Goal: Information Seeking & Learning: Learn about a topic

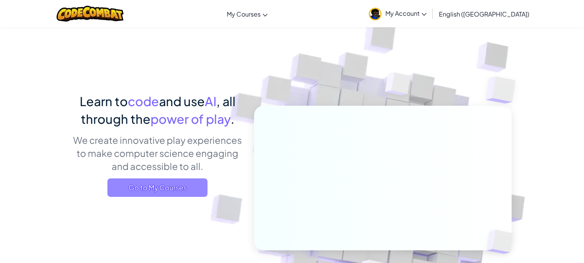
click at [129, 187] on span "Go to My Courses" at bounding box center [157, 188] width 100 height 18
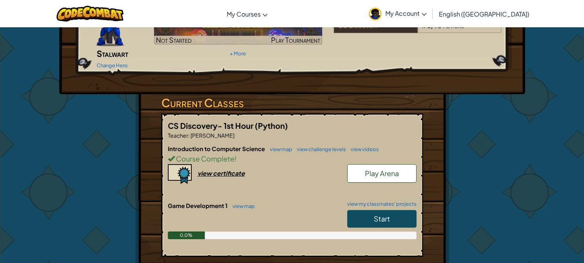
scroll to position [85, 0]
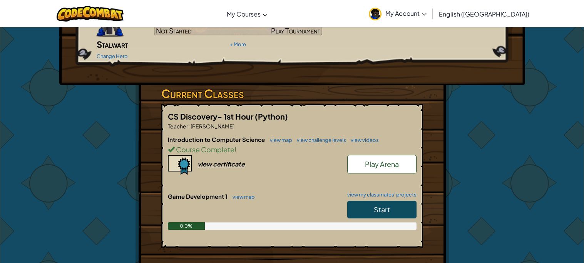
click at [377, 205] on span "Start" at bounding box center [382, 209] width 16 height 9
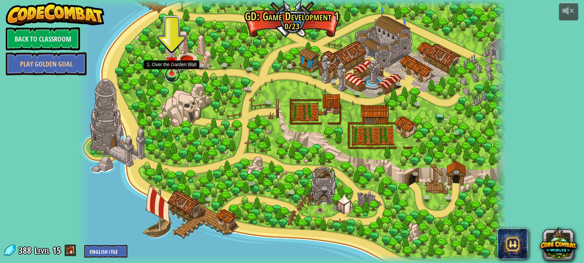
click at [169, 75] on link at bounding box center [172, 74] width 15 height 15
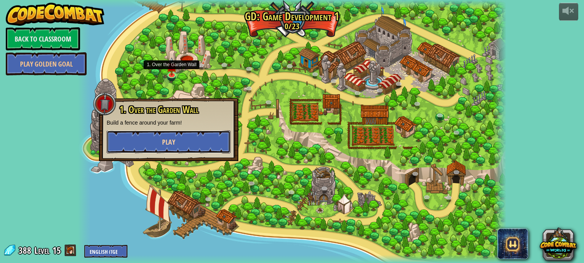
click at [197, 149] on button "Play" at bounding box center [169, 141] width 124 height 23
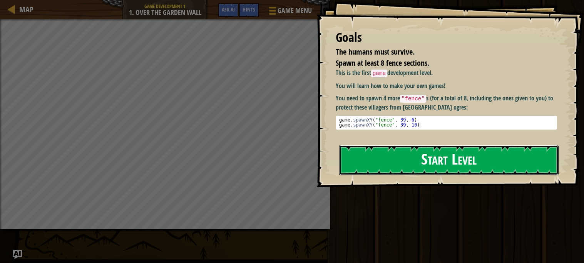
click at [410, 163] on button "Start Level" at bounding box center [448, 160] width 219 height 30
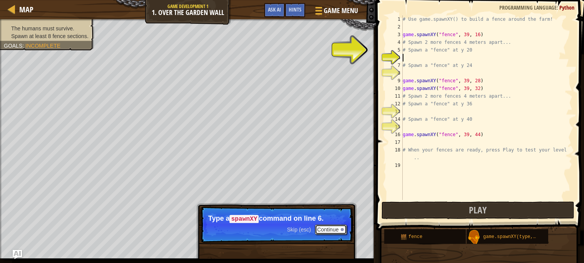
click at [333, 231] on button "Continue" at bounding box center [331, 230] width 32 height 10
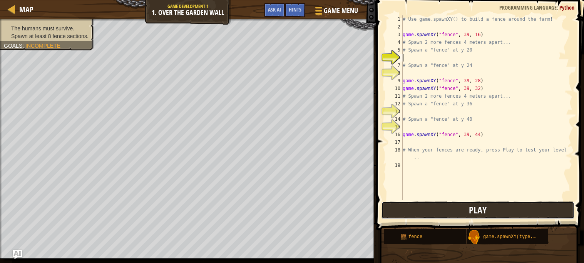
click at [486, 212] on button "Play" at bounding box center [477, 211] width 193 height 18
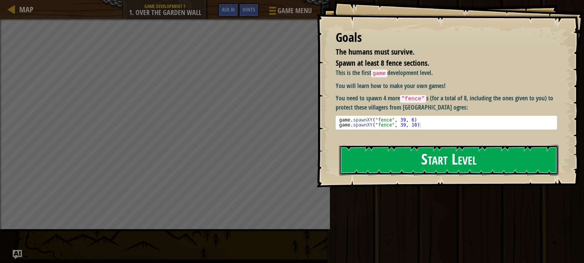
click at [486, 159] on button "Start Level" at bounding box center [448, 160] width 219 height 30
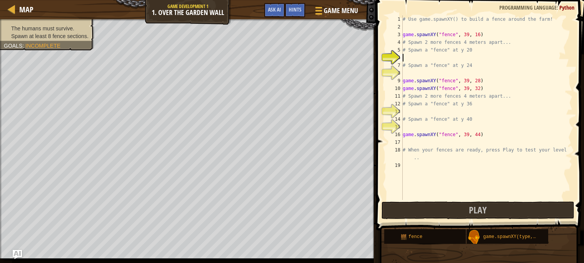
scroll to position [3, 0]
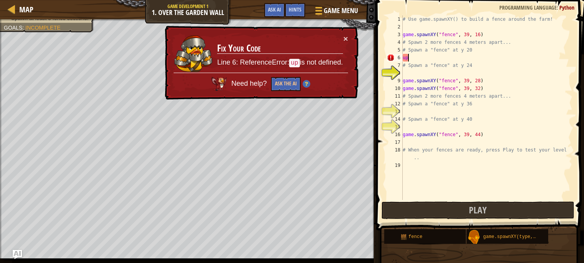
type textarea "u"
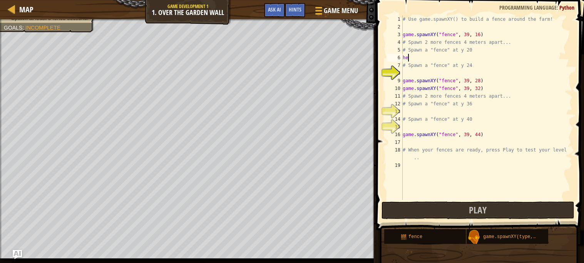
type textarea "h"
click at [421, 62] on div "gam e.spawnXY press enter" at bounding box center [473, 76] width 145 height 28
click at [469, 58] on div "# Use game.spawnXY() to build a fence around the farm! game . spawnXY ( "fence"…" at bounding box center [486, 115] width 171 height 200
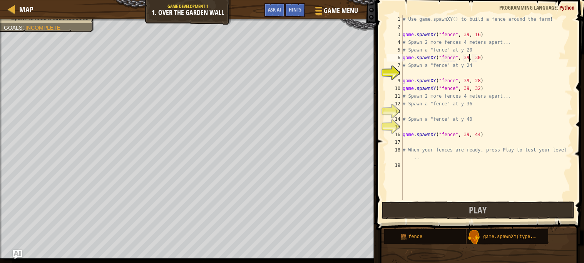
click at [479, 58] on div "# Use game.spawnXY() to build a fence around the farm! game . spawnXY ( "fence"…" at bounding box center [486, 115] width 171 height 200
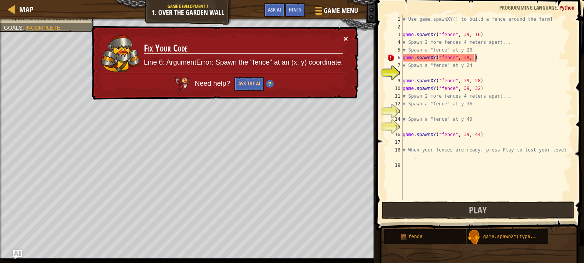
click at [345, 37] on button "×" at bounding box center [345, 39] width 5 height 8
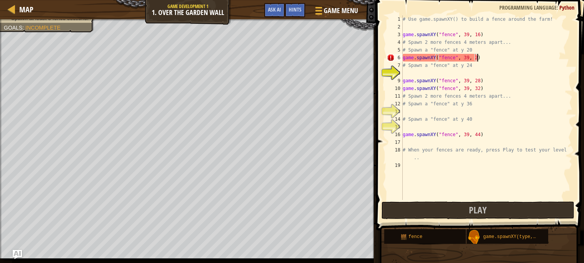
scroll to position [3, 6]
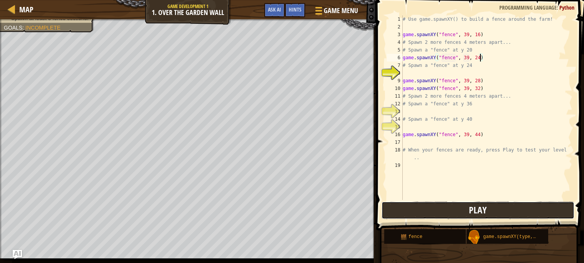
click at [546, 207] on button "Play" at bounding box center [477, 211] width 193 height 18
click at [481, 55] on div "# Use game.spawnXY() to build a fence around the farm! game . spawnXY ( "fence"…" at bounding box center [486, 115] width 171 height 200
click at [480, 56] on div "# Use game.spawnXY() to build a fence around the farm! game . spawnXY ( "fence"…" at bounding box center [486, 115] width 171 height 200
type textarea "game.spawnXY("fence", 39, 40)"
click at [432, 207] on button "Play" at bounding box center [477, 211] width 193 height 18
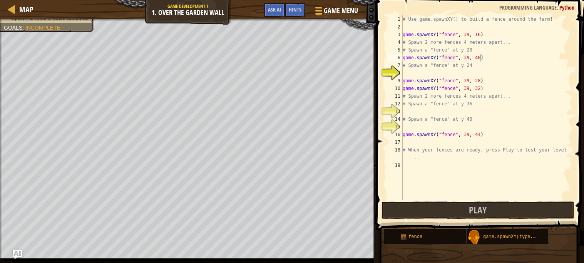
click at [424, 73] on div "# Use game.spawnXY() to build a fence around the farm! game . spawnXY ( "fence"…" at bounding box center [486, 115] width 171 height 200
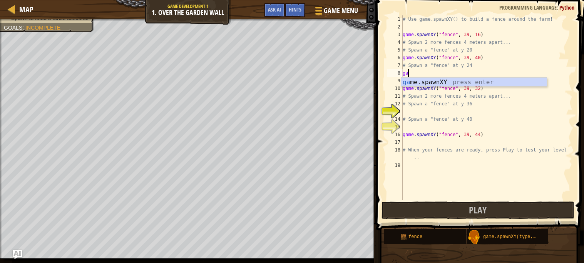
scroll to position [3, 0]
click at [435, 80] on div "gam e.spawnXY press enter" at bounding box center [473, 92] width 145 height 28
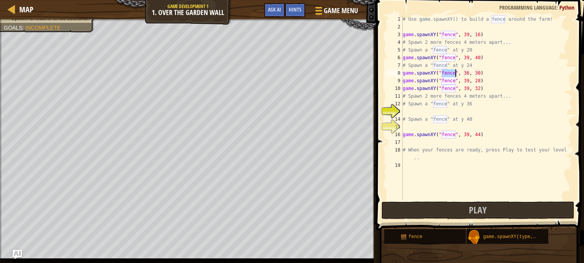
click at [481, 77] on div "# Use game.spawnXY() to build a fence around the farm! game . spawnXY ( "fence"…" at bounding box center [486, 115] width 171 height 200
click at [467, 75] on div "# Use game.spawnXY() to build a fence around the farm! game . spawnXY ( "fence"…" at bounding box center [486, 115] width 171 height 200
click at [469, 74] on div "# Use game.spawnXY() to build a fence around the farm! game . spawnXY ( "fence"…" at bounding box center [486, 115] width 171 height 200
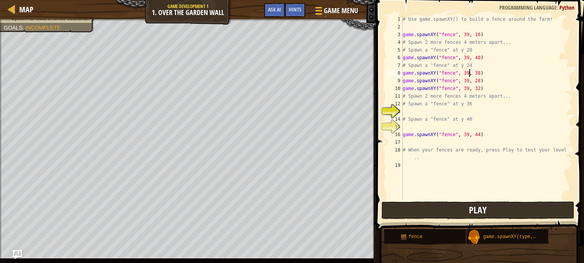
type textarea "game.spawnXY("fence", 39, 38)"
click at [437, 212] on button "Play" at bounding box center [477, 211] width 193 height 18
click at [403, 112] on div "# Use game.spawnXY() to build a fence around the farm! game . spawnXY ( "fence"…" at bounding box center [486, 115] width 171 height 200
type textarea "g"
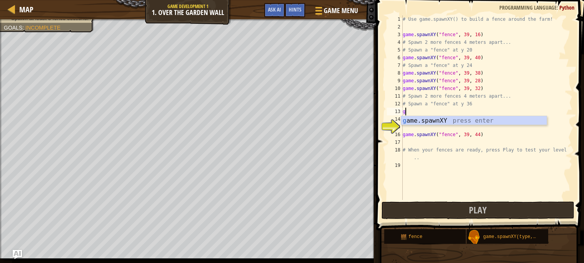
click at [489, 125] on div "# Use game.spawnXY() to build a fence around the farm! game . spawnXY ( "fence"…" at bounding box center [486, 115] width 171 height 200
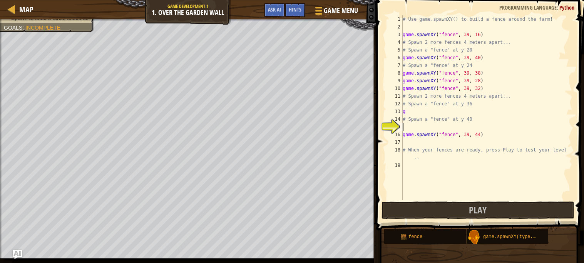
click at [457, 109] on div "# Use game.spawnXY() to build a fence around the farm! game . spawnXY ( "fence"…" at bounding box center [486, 115] width 171 height 200
click at [454, 122] on div "ga me.spawnXY press enter" at bounding box center [473, 130] width 145 height 28
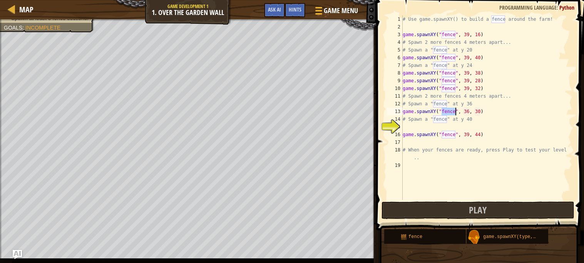
click at [469, 113] on div "# Use game.spawnXY() to build a fence around the farm! game . spawnXY ( "fence"…" at bounding box center [486, 115] width 171 height 200
click at [481, 113] on div "# Use game.spawnXY() to build a fence around the farm! game . spawnXY ( "fence"…" at bounding box center [486, 115] width 171 height 200
click at [479, 113] on div "# Use game.spawnXY() to build a fence around the farm! game . spawnXY ( "fence"…" at bounding box center [486, 115] width 171 height 200
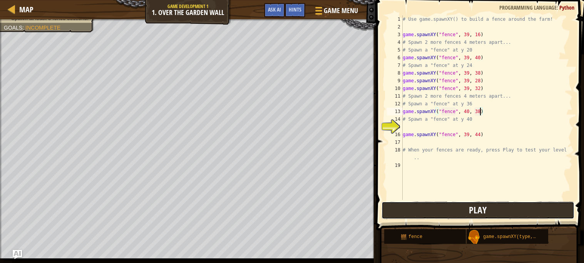
click at [454, 209] on button "Play" at bounding box center [477, 211] width 193 height 18
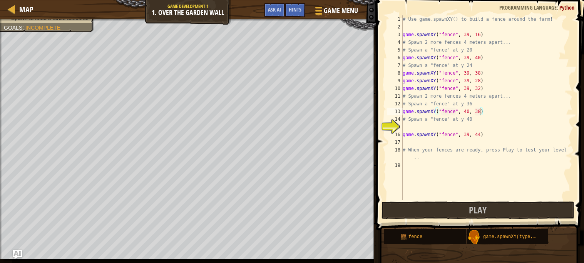
click at [554, 234] on div "fence game.spawnXY(type, x, y)" at bounding box center [481, 236] width 195 height 15
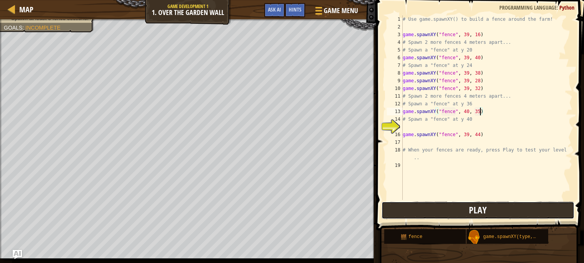
click at [471, 211] on span "Play" at bounding box center [478, 210] width 18 height 12
click at [468, 112] on div "# Use game.spawnXY() to build a fence around the farm! game . spawnXY ( "fence"…" at bounding box center [486, 115] width 171 height 200
type textarea "game.spawnXY("fence", 39, 35)"
click at [442, 207] on button "Play" at bounding box center [477, 211] width 193 height 18
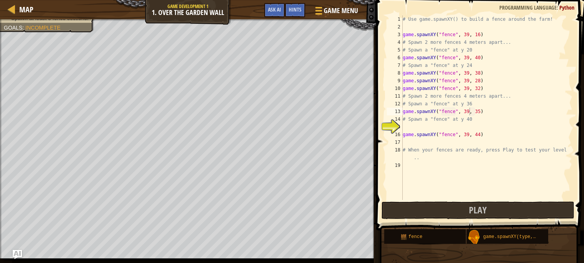
click at [412, 127] on div "# Use game.spawnXY() to build a fence around the farm! game . spawnXY ( "fence"…" at bounding box center [486, 115] width 171 height 200
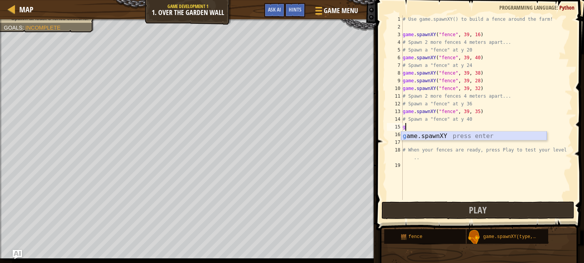
click at [448, 135] on div "g ame.spawnXY press enter" at bounding box center [473, 146] width 145 height 28
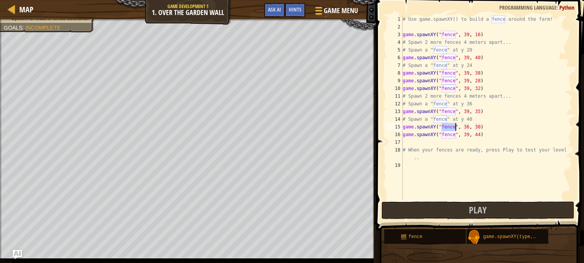
click at [469, 127] on div "# Use game.spawnXY() to build a fence around the farm! game . spawnXY ( "fence"…" at bounding box center [486, 115] width 171 height 200
click at [478, 127] on div "# Use game.spawnXY() to build a fence around the farm! game . spawnXY ( "fence"…" at bounding box center [486, 115] width 171 height 200
click at [479, 127] on div "# Use game.spawnXY() to build a fence around the farm! game . spawnXY ( "fence"…" at bounding box center [486, 115] width 171 height 200
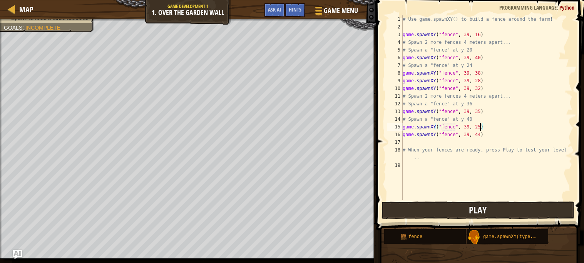
type textarea "game.spawnXY("fence", 39, 25)"
click at [431, 209] on button "Play" at bounding box center [477, 211] width 193 height 18
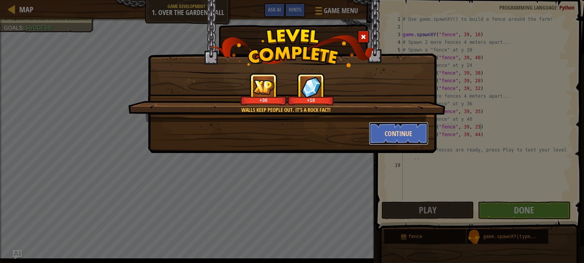
click at [395, 129] on button "Continue" at bounding box center [399, 133] width 60 height 23
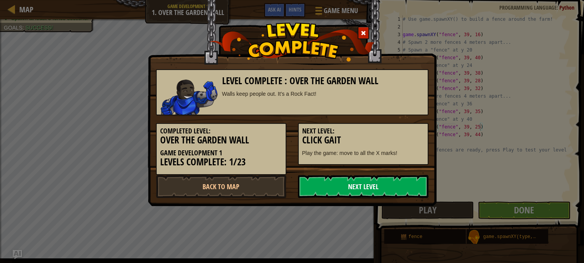
click at [371, 182] on link "Next Level" at bounding box center [363, 186] width 130 height 23
click at [373, 189] on link "Next Level" at bounding box center [363, 186] width 130 height 23
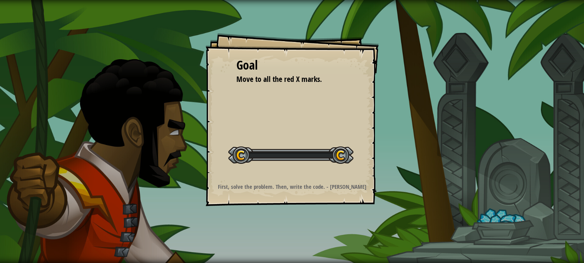
click at [364, 31] on div "Goal Move to all the red X marks. Start Level Error loading from server. Try re…" at bounding box center [292, 131] width 584 height 263
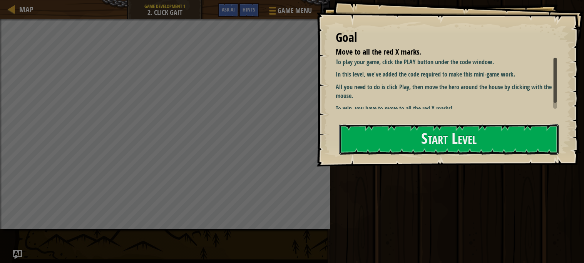
click at [370, 142] on button "Start Level" at bounding box center [448, 139] width 219 height 30
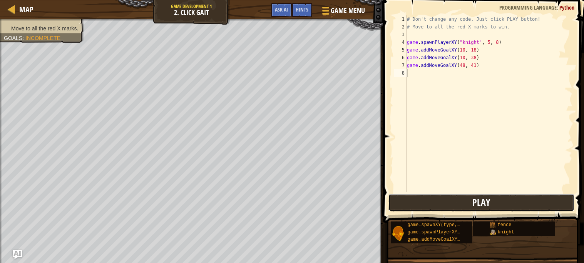
click at [459, 205] on button "Play" at bounding box center [481, 203] width 186 height 18
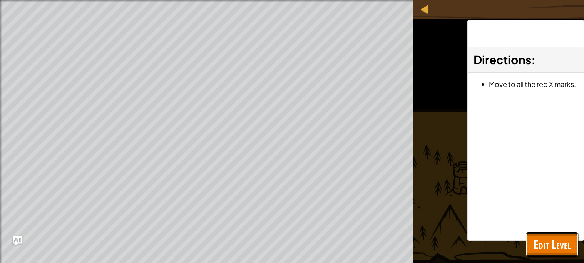
click at [561, 245] on span "Edit Level" at bounding box center [551, 245] width 37 height 16
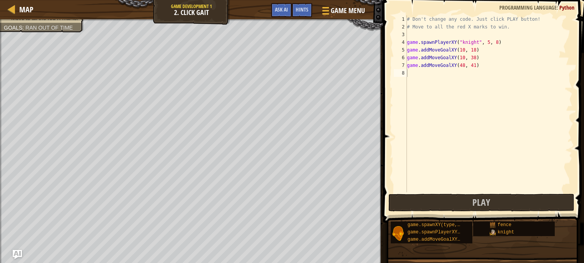
click at [407, 51] on div "# Don't change any code. Just click PLAY button! # Move to all the red X marks …" at bounding box center [488, 111] width 167 height 192
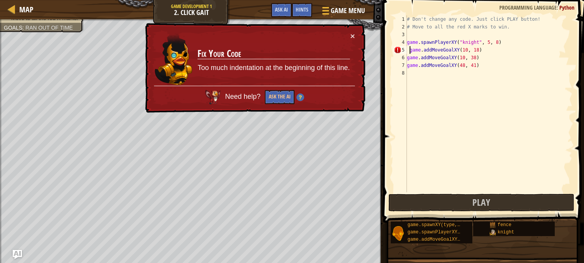
type textarea "game.addMoveGoalXY(10, 18)"
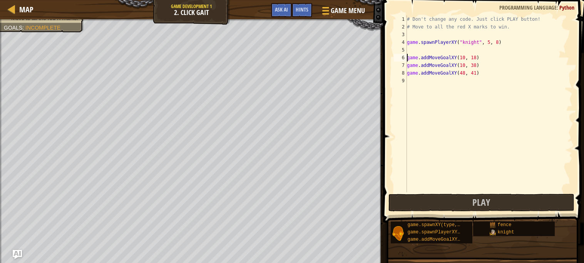
click at [428, 50] on div "# Don't change any code. Just click PLAY button! # Move to all the red X marks …" at bounding box center [488, 111] width 167 height 192
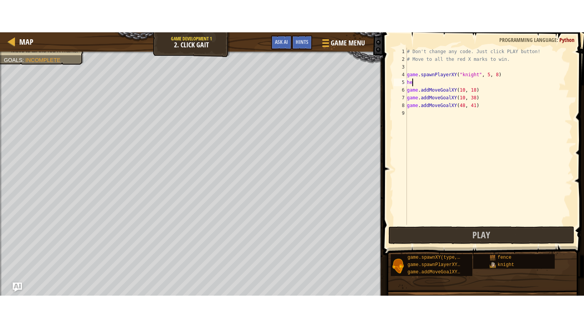
scroll to position [3, 0]
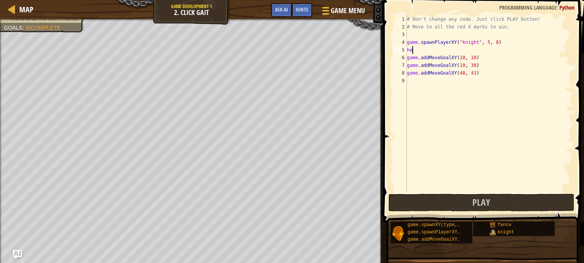
type textarea "h"
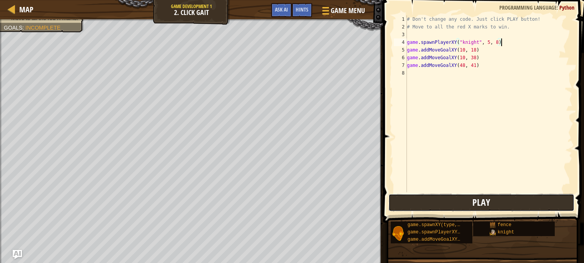
click at [469, 204] on button "Play" at bounding box center [481, 203] width 186 height 18
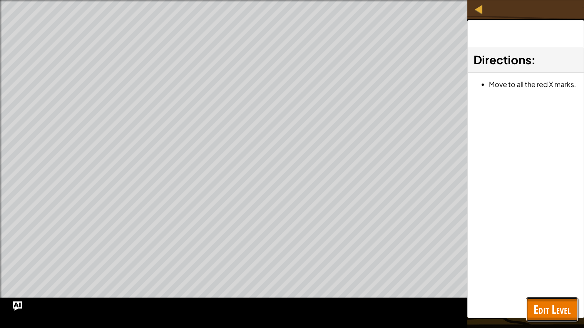
click at [537, 263] on span "Edit Level" at bounding box center [551, 309] width 37 height 16
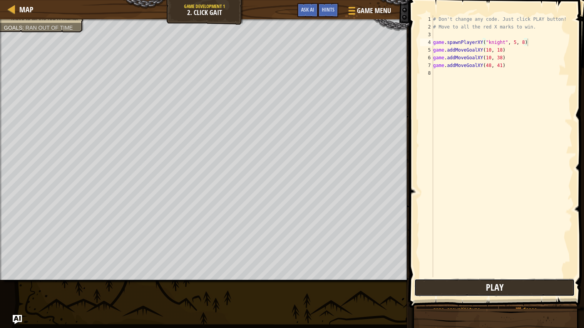
click at [497, 263] on span "Play" at bounding box center [495, 287] width 18 height 12
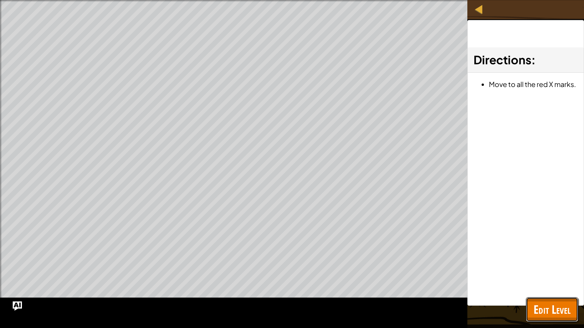
click at [539, 263] on span "Edit Level" at bounding box center [551, 309] width 37 height 16
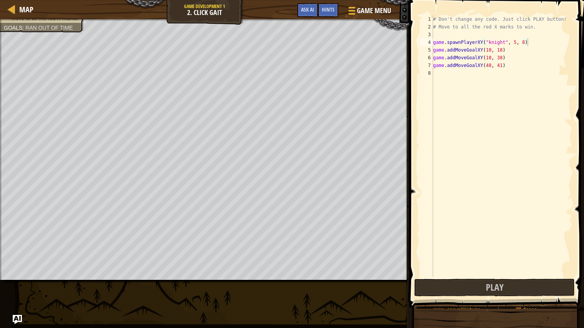
click at [434, 48] on div "# Don't change any code. Just click PLAY button! # Move to all the red X marks …" at bounding box center [501, 153] width 141 height 277
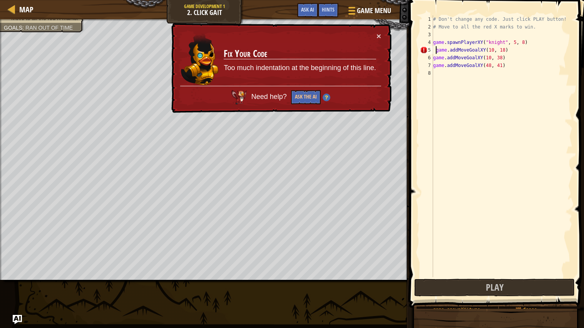
type textarea "game.addMoveGoalXY(10, 18)"
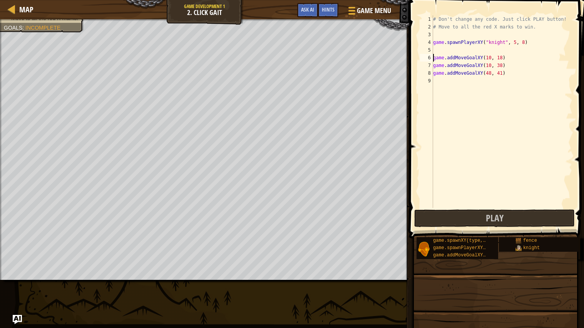
click at [437, 49] on div "# Don't change any code. Just click PLAY button! # Move to all the red X marks …" at bounding box center [501, 119] width 141 height 208
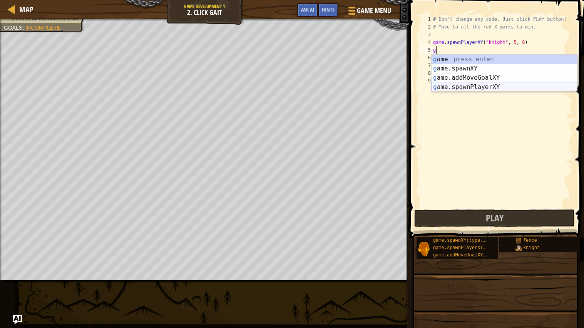
click at [460, 87] on div "g ame press enter g ame.spawnXY press enter g ame.addMoveGoalXY press enter g a…" at bounding box center [503, 82] width 145 height 55
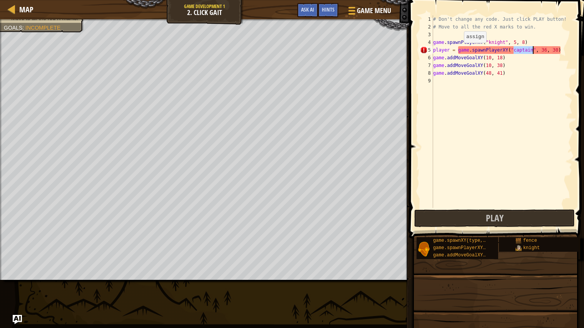
click at [457, 50] on div "# Don't change any code. Just click PLAY button! # Move to all the red X marks …" at bounding box center [501, 119] width 141 height 208
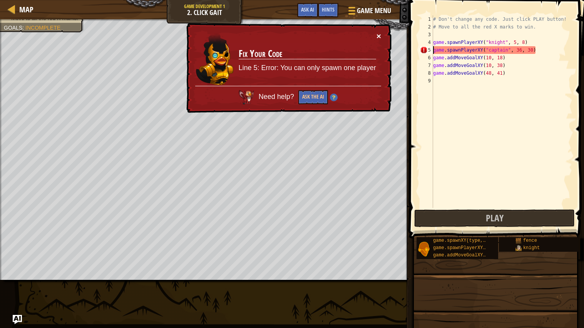
click at [376, 34] on button "×" at bounding box center [378, 36] width 5 height 8
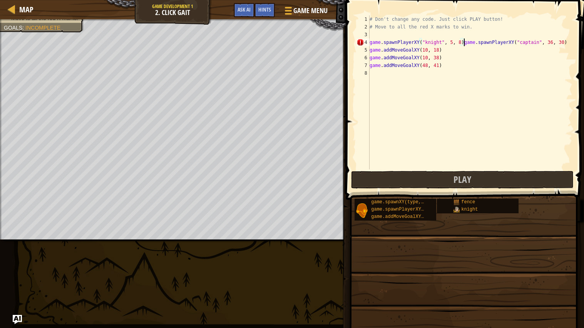
click at [567, 43] on div "# Don't change any code. Just click PLAY button! # Move to all the red X marks …" at bounding box center [470, 99] width 204 height 169
type textarea "game.spawnPlayerXY("knight", 5"
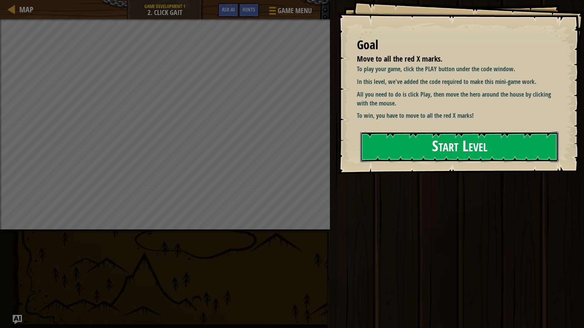
click at [479, 142] on button "Start Level" at bounding box center [459, 147] width 198 height 30
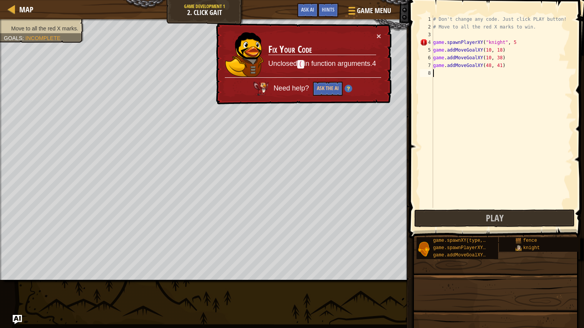
click at [382, 36] on div "× Fix Your Code Unclosed ( in function arguments.4 Need help? Ask the AI" at bounding box center [302, 64] width 177 height 82
click at [521, 42] on div "# Don't change any code. Just click PLAY button! # Move to all the red X marks …" at bounding box center [501, 119] width 141 height 208
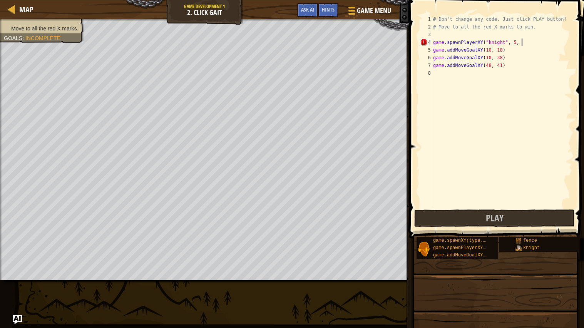
scroll to position [3, 7]
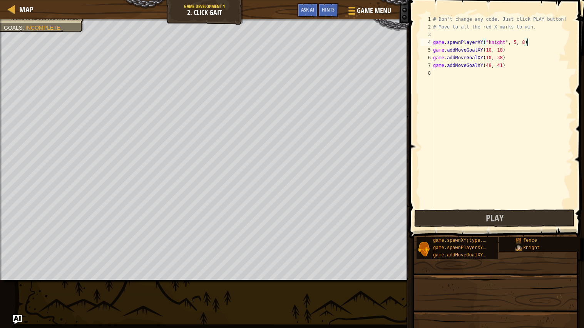
click at [433, 50] on div "# Don't change any code. Just click PLAY button! # Move to all the red X marks …" at bounding box center [501, 119] width 141 height 208
type textarea "game.addMoveGoalXY(10, 18)"
click at [468, 52] on div "# Don't change any code. Just click PLAY button! # Move to all the red X marks …" at bounding box center [501, 119] width 141 height 208
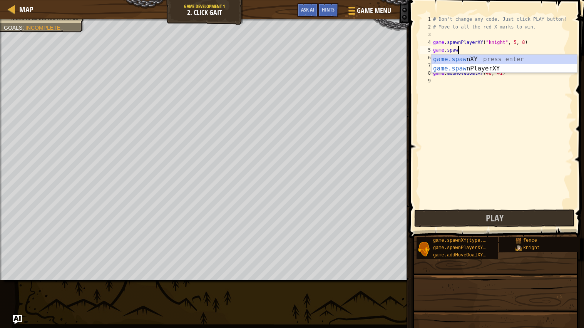
scroll to position [3, 2]
click at [476, 69] on div "game.[PERSON_NAME] nXY press enter game.[PERSON_NAME] nPlayerXY press enter" at bounding box center [503, 73] width 145 height 37
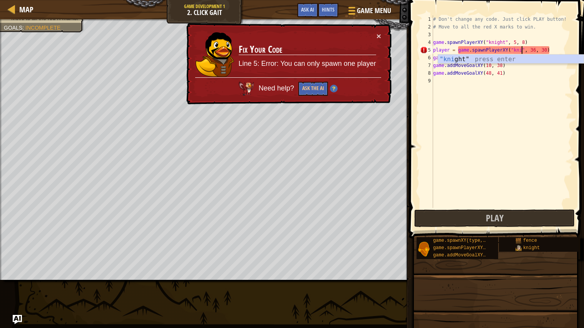
scroll to position [3, 7]
click at [561, 50] on div "# Don't change any code. Just click PLAY button! # Move to all the red X marks …" at bounding box center [501, 119] width 141 height 208
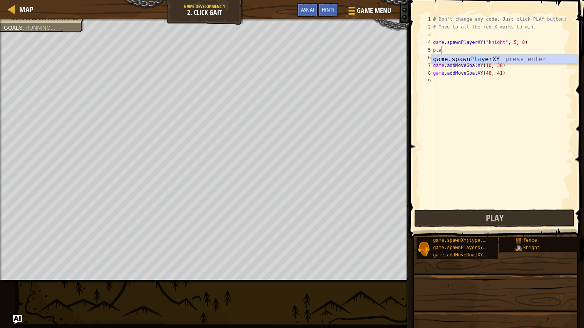
scroll to position [3, 0]
type textarea "p"
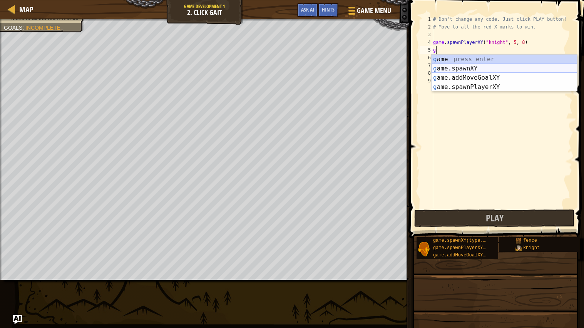
click at [512, 68] on div "g ame press enter g ame.spawnXY press enter g ame.addMoveGoalXY press enter g a…" at bounding box center [503, 82] width 145 height 55
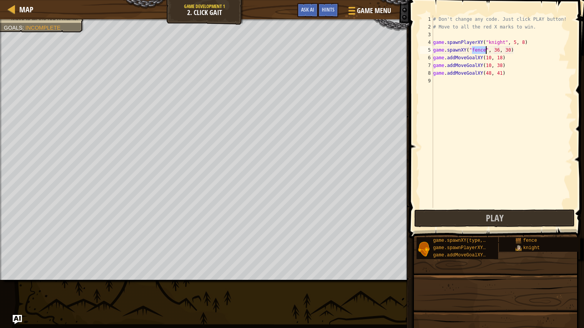
click at [518, 55] on div "# Don't change any code. Just click PLAY button! # Move to all the red X marks …" at bounding box center [501, 119] width 141 height 208
click at [519, 51] on div "# Don't change any code. Just click PLAY button! # Move to all the red X marks …" at bounding box center [501, 119] width 141 height 208
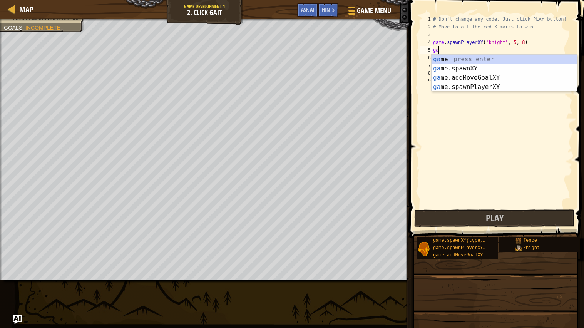
type textarea "g"
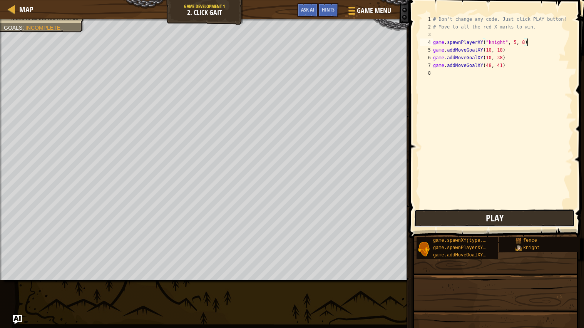
click at [519, 216] on button "Play" at bounding box center [494, 218] width 160 height 18
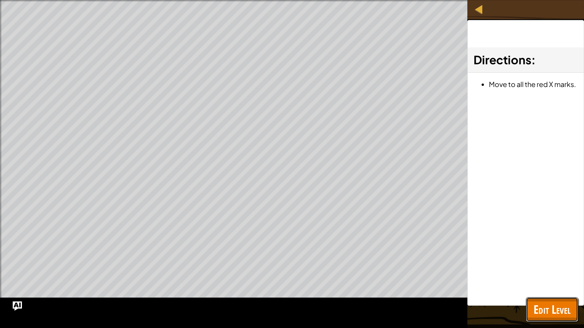
click at [549, 307] on span "Edit Level" at bounding box center [551, 309] width 37 height 16
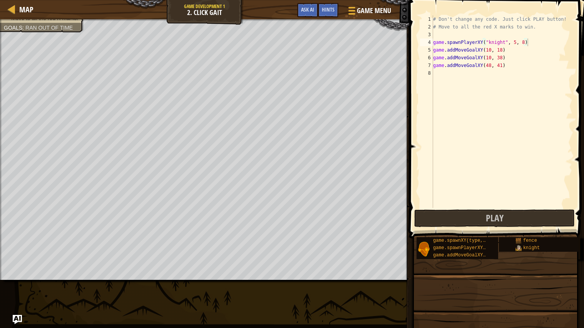
click at [491, 48] on div "# Don't change any code. Just click PLAY button! # Move to all the red X marks …" at bounding box center [501, 119] width 141 height 208
click at [500, 212] on span "Play" at bounding box center [495, 218] width 18 height 12
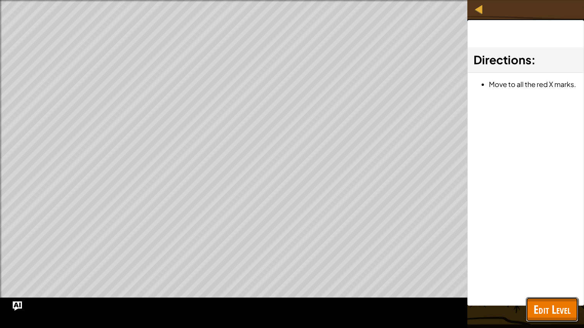
click at [544, 303] on span "Edit Level" at bounding box center [551, 309] width 37 height 16
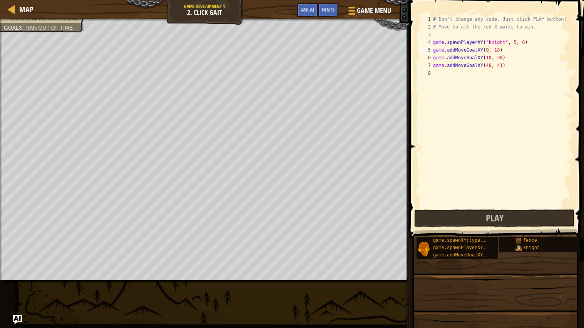
click at [488, 48] on div "# Don't change any code. Just click PLAY button! # Move to all the red X marks …" at bounding box center [501, 119] width 141 height 208
click at [516, 52] on div "# Don't change any code. Just click PLAY button! # Move to all the red X marks …" at bounding box center [501, 119] width 141 height 208
click at [502, 50] on div "# Don't change any code. Just click PLAY button! # Move to all the red X marks …" at bounding box center [501, 119] width 141 height 208
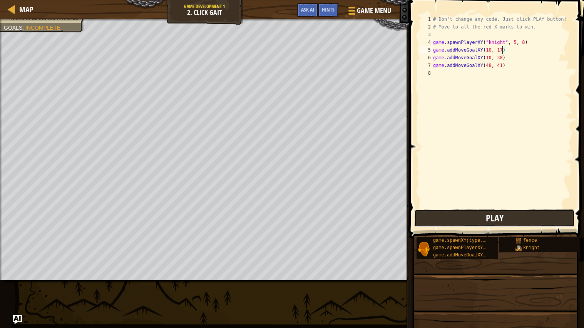
click at [503, 219] on button "Play" at bounding box center [494, 218] width 160 height 18
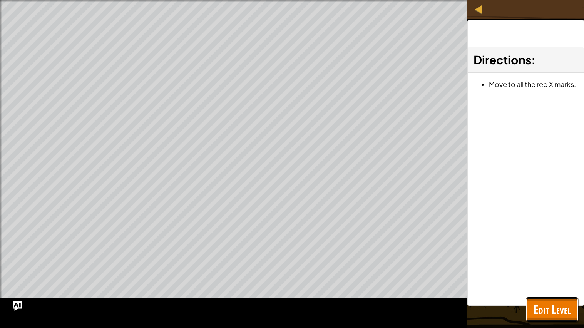
click at [546, 310] on span "Edit Level" at bounding box center [551, 309] width 37 height 16
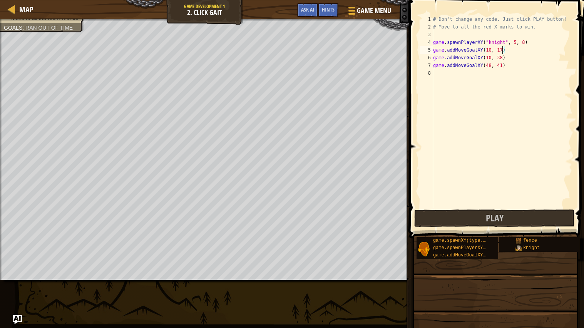
click at [501, 50] on div "# Don't change any code. Just click PLAY button! # Move to all the red X marks …" at bounding box center [501, 119] width 141 height 208
click at [482, 220] on button "Play" at bounding box center [494, 218] width 160 height 18
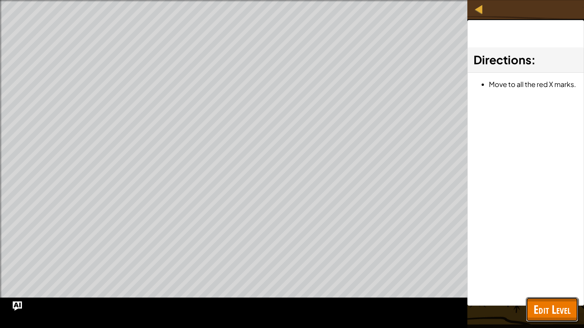
click at [564, 306] on span "Edit Level" at bounding box center [551, 309] width 37 height 16
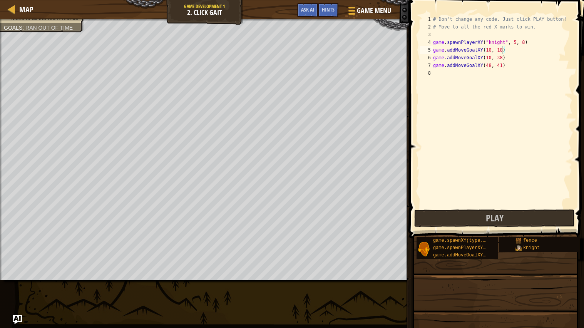
click at [434, 51] on div "# Don't change any code. Just click PLAY button! # Move to all the red X marks …" at bounding box center [501, 119] width 141 height 208
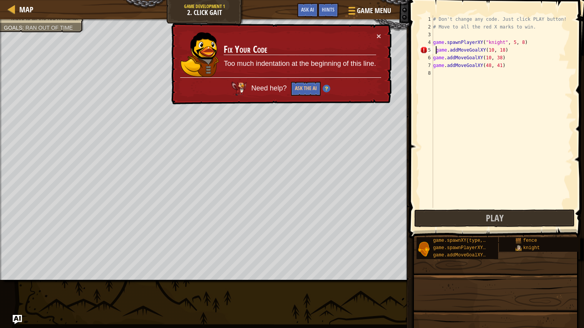
type textarea "game.addMoveGoalXY(10, 18)"
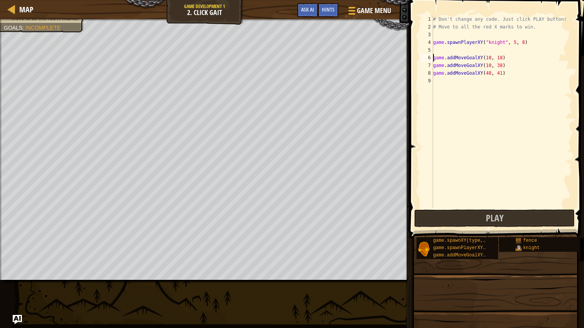
click at [441, 49] on div "# Don't change any code. Just click PLAY button! # Move to all the red X marks …" at bounding box center [501, 119] width 141 height 208
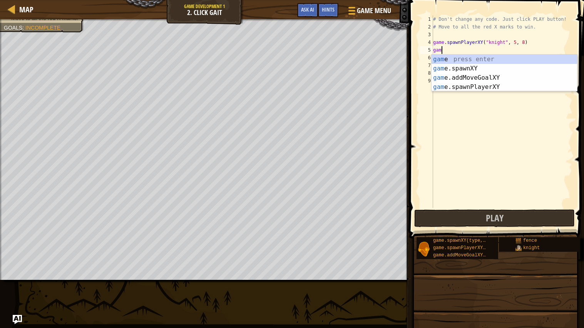
scroll to position [3, 0]
click at [475, 77] on div "game press enter game .spawnXY press enter game .addMoveGoalXY press enter game…" at bounding box center [503, 82] width 145 height 55
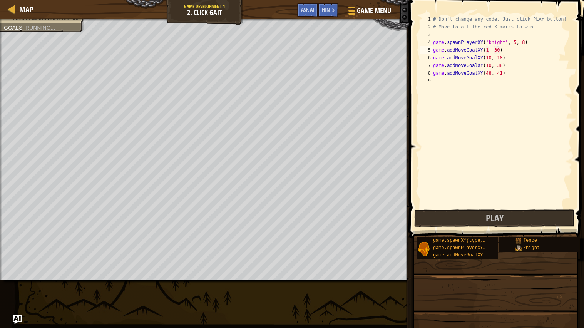
scroll to position [3, 5]
click at [503, 49] on div "# Don't change any code. Just click PLAY button! # Move to all the red X marks …" at bounding box center [501, 119] width 141 height 208
click at [507, 58] on div "# Don't change any code. Just click PLAY button! # Move to all the red X marks …" at bounding box center [501, 119] width 141 height 208
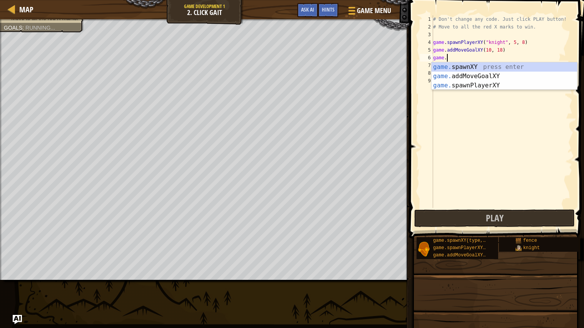
type textarea "g"
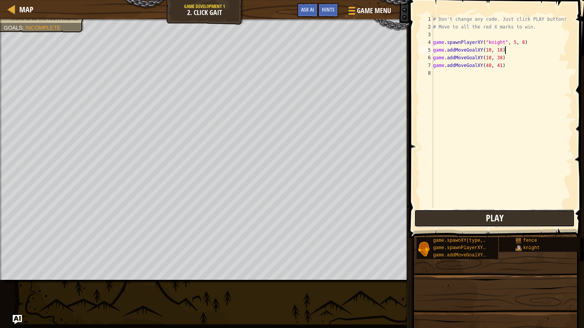
click at [500, 218] on span "Play" at bounding box center [495, 218] width 18 height 12
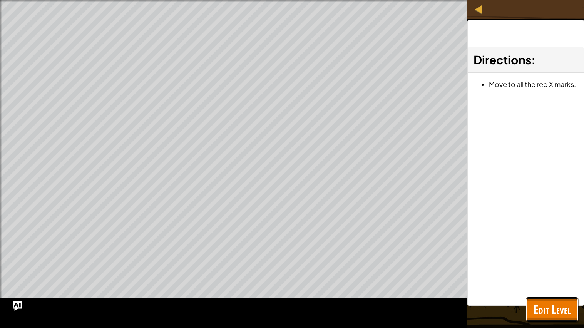
click at [549, 305] on span "Edit Level" at bounding box center [551, 309] width 37 height 16
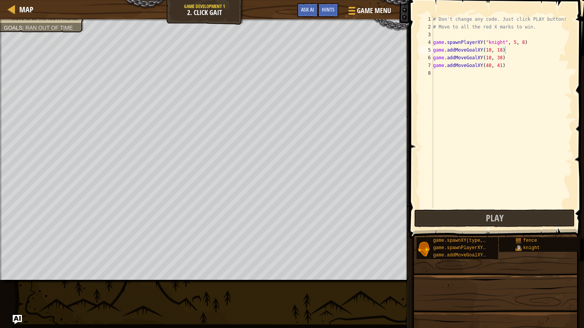
click at [502, 52] on div "# Don't change any code. Just click PLAY button! # Move to all the red X marks …" at bounding box center [501, 119] width 141 height 208
click at [509, 55] on div "# Don't change any code. Just click PLAY button! # Move to all the red X marks …" at bounding box center [501, 119] width 141 height 208
type textarea "game.addMoveGoalXY(10, 38)"
click at [558, 222] on button "Play" at bounding box center [494, 218] width 160 height 18
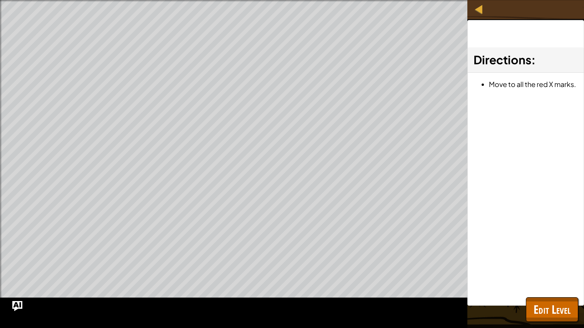
click at [15, 309] on img "Ask AI" at bounding box center [17, 306] width 10 height 10
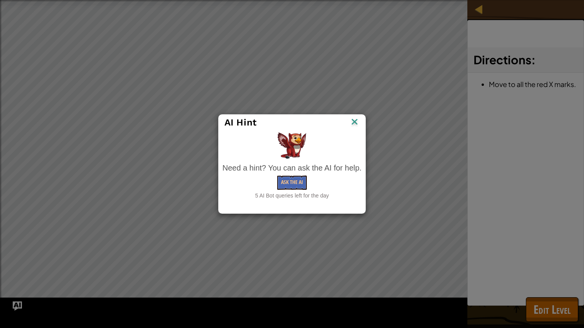
click at [356, 125] on img at bounding box center [354, 123] width 10 height 12
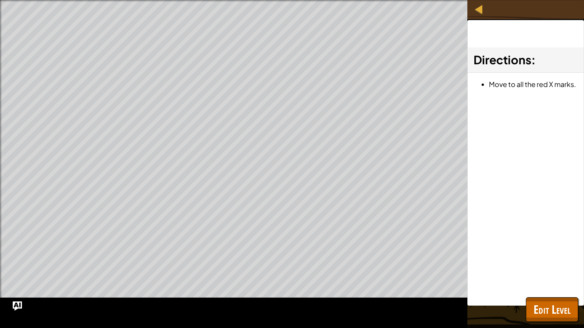
click at [478, 12] on div at bounding box center [479, 9] width 10 height 10
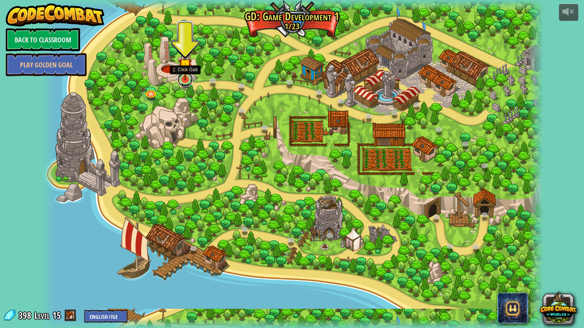
click at [183, 81] on link at bounding box center [184, 79] width 15 height 15
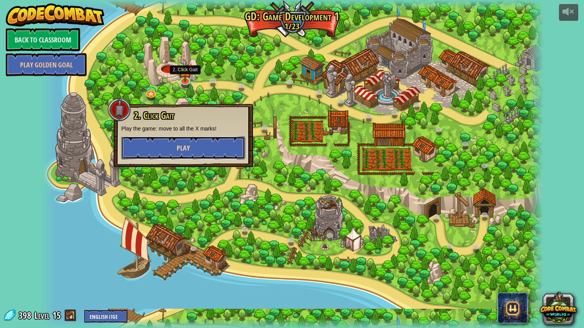
click at [186, 146] on span "Play" at bounding box center [183, 148] width 13 height 10
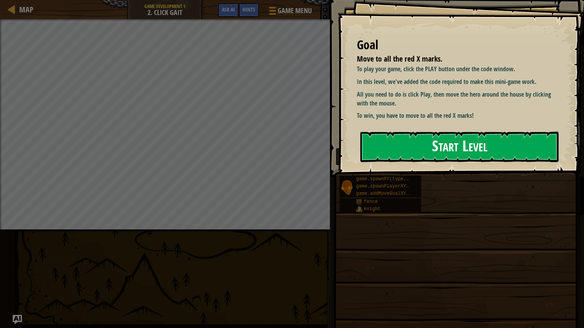
click at [413, 132] on button "Start Level" at bounding box center [459, 147] width 198 height 30
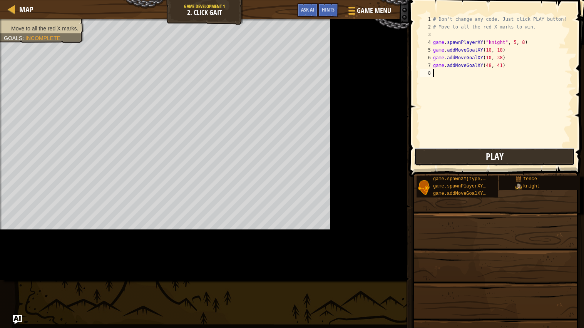
click at [499, 151] on span "Play" at bounding box center [495, 156] width 18 height 12
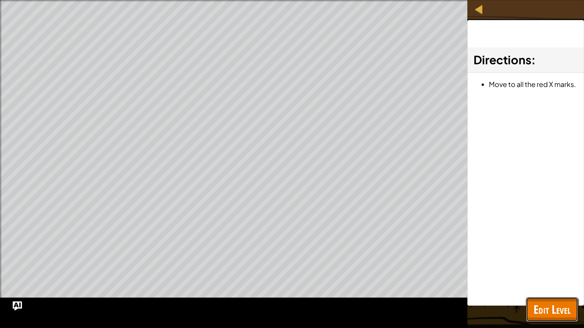
click at [552, 308] on span "Edit Level" at bounding box center [551, 309] width 37 height 16
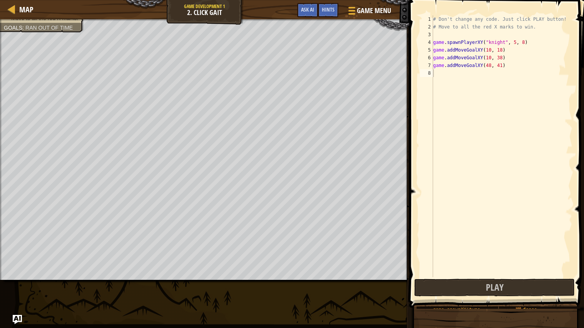
click at [502, 52] on div "# Don't change any code. Just click PLAY button! # Move to all the red X marks …" at bounding box center [501, 153] width 141 height 277
click at [491, 52] on div "# Don't change any code. Just click PLAY button! # Move to all the red X marks …" at bounding box center [501, 153] width 141 height 277
click at [502, 61] on div "# Don't change any code. Just click PLAY button! # Move to all the red X marks …" at bounding box center [501, 153] width 141 height 277
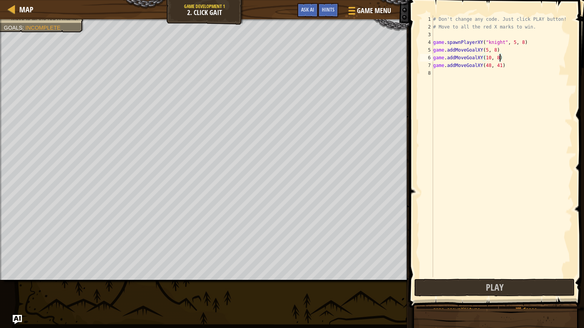
scroll to position [3, 5]
click at [491, 60] on div "# Don't change any code. Just click PLAY button! # Move to all the red X marks …" at bounding box center [501, 153] width 141 height 277
click at [503, 67] on div "# Don't change any code. Just click PLAY button! # Move to all the red X marks …" at bounding box center [501, 153] width 141 height 277
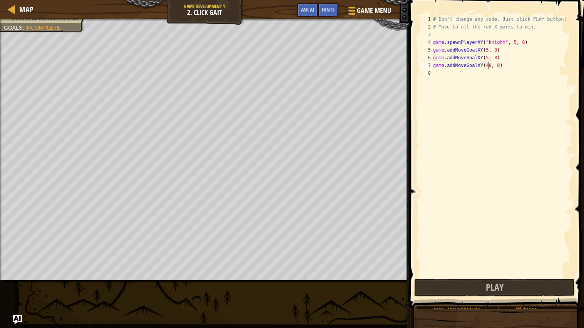
click at [489, 65] on div "# Don't change any code. Just click PLAY button! # Move to all the red X marks …" at bounding box center [501, 153] width 141 height 277
click at [489, 66] on div "# Don't change any code. Just click PLAY button! # Move to all the red X marks …" at bounding box center [501, 153] width 141 height 277
type textarea "game.addMoveGoalXY(5, 8)"
click at [503, 289] on button "Play" at bounding box center [494, 288] width 160 height 18
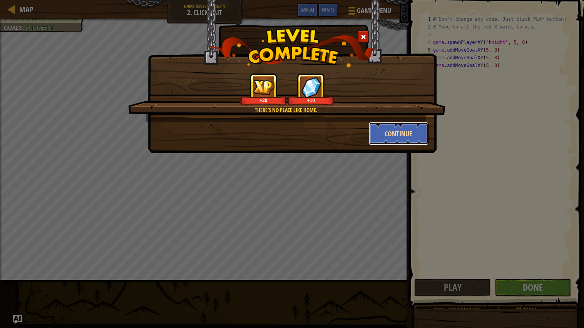
click at [405, 134] on button "Continue" at bounding box center [399, 133] width 60 height 23
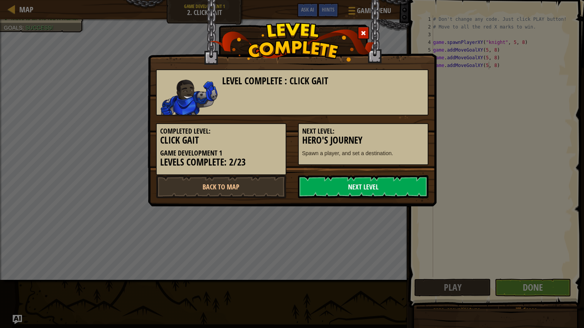
click at [380, 188] on link "Next Level" at bounding box center [363, 186] width 130 height 23
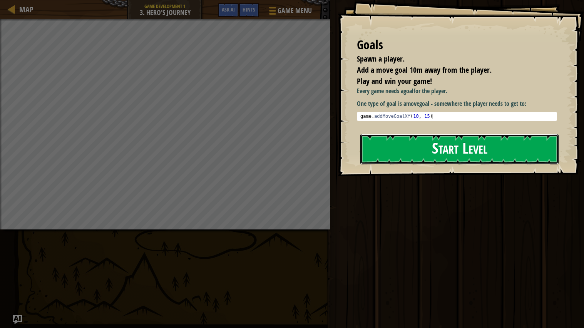
click at [419, 145] on button "Start Level" at bounding box center [459, 149] width 198 height 30
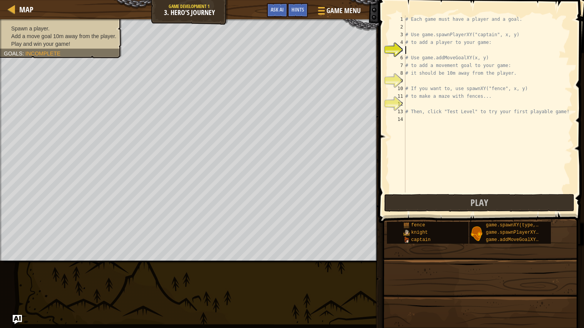
scroll to position [3, 0]
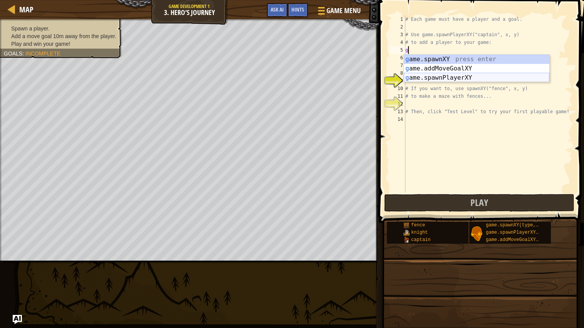
click at [438, 76] on div "g ame.spawnXY press enter g ame.addMoveGoalXY press enter g ame.spawnPlayerXY p…" at bounding box center [476, 78] width 145 height 46
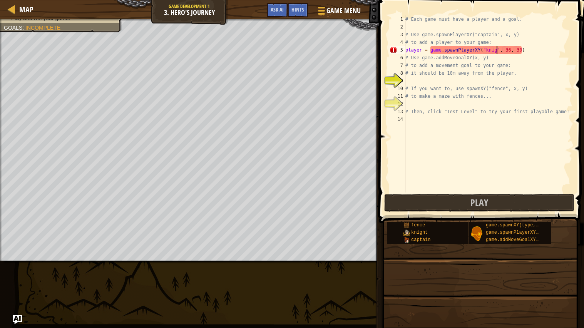
scroll to position [3, 7]
click at [516, 52] on div "# Each game must have a player and a goal. # Use game.spawnPlayerXY("captain", …" at bounding box center [488, 111] width 169 height 192
click at [524, 51] on div "# Each game must have a player and a goal. # Use game.spawnPlayerXY("captain", …" at bounding box center [488, 111] width 169 height 192
type textarea "player = game.spawnPlayerXY("knight", 5, 6)"
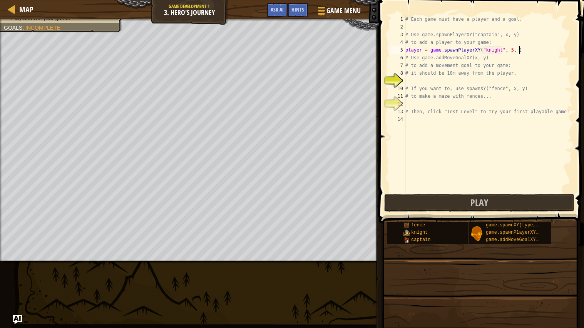
scroll to position [3, 9]
click at [409, 79] on div "# Each game must have a player and a goal. # Use game.spawnPlayerXY("captain", …" at bounding box center [488, 111] width 169 height 192
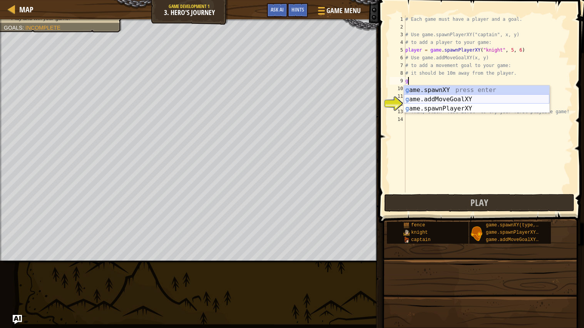
click at [432, 98] on div "g ame.spawnXY press enter g ame.addMoveGoalXY press enter g ame.spawnPlayerXY p…" at bounding box center [476, 108] width 145 height 46
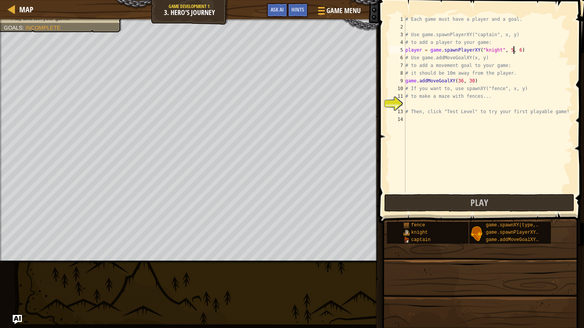
click at [514, 52] on div "# Each game must have a player and a goal. # Use game.spawnPlayerXY("captain", …" at bounding box center [488, 111] width 169 height 192
type textarea "player = game.spawnPlayerXY("knight", 5, 6)"
click at [484, 198] on span "Play" at bounding box center [479, 202] width 18 height 12
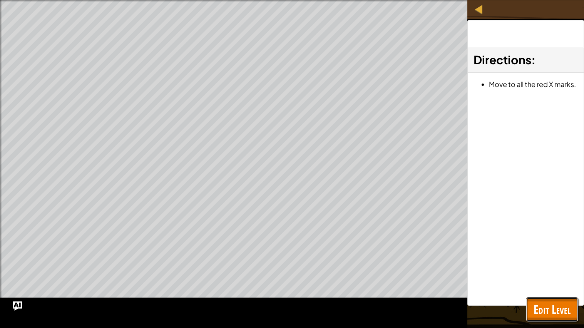
click at [556, 313] on span "Edit Level" at bounding box center [551, 309] width 37 height 16
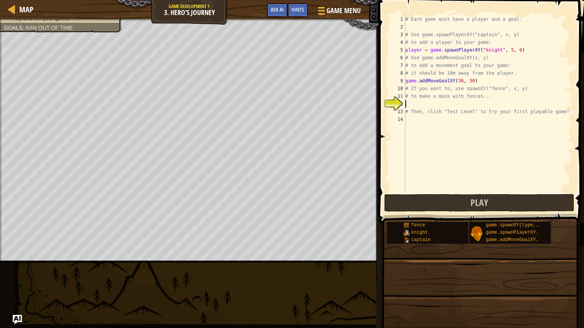
click at [431, 105] on div "# Each game must have a player and a goal. # Use game.spawnPlayerXY("captain", …" at bounding box center [488, 111] width 169 height 192
click at [463, 81] on div "# Each game must have a player and a goal. # Use game.spawnPlayerXY("captain", …" at bounding box center [488, 111] width 169 height 192
click at [474, 82] on div "# Each game must have a player and a goal. # Use game.spawnPlayerXY("captain", …" at bounding box center [488, 111] width 169 height 192
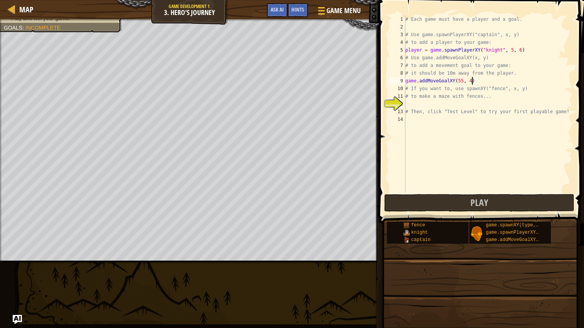
scroll to position [3, 5]
click at [471, 80] on div "# Each game must have a player and a goal. # Use game.spawnPlayerXY("captain", …" at bounding box center [488, 111] width 169 height 192
click at [474, 83] on div "# Each game must have a player and a goal. # Use game.spawnPlayerXY("captain", …" at bounding box center [488, 111] width 169 height 192
click at [464, 82] on div "# Each game must have a player and a goal. # Use game.spawnPlayerXY("captain", …" at bounding box center [488, 111] width 169 height 192
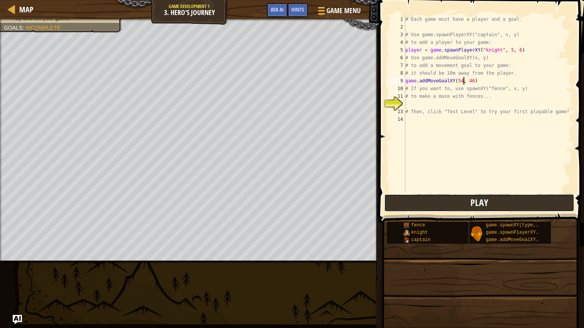
click at [426, 209] on button "Play" at bounding box center [479, 203] width 190 height 18
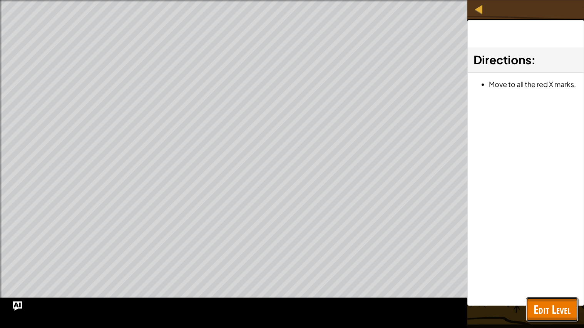
click at [547, 299] on button "Edit Level" at bounding box center [552, 309] width 52 height 25
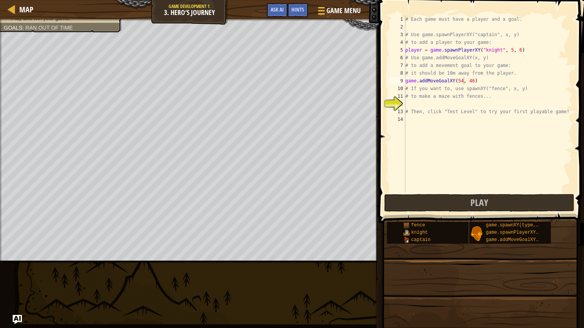
click at [464, 81] on div "# Each game must have a player and a goal. # Use game.spawnPlayerXY("captain", …" at bounding box center [488, 111] width 169 height 192
click at [472, 81] on div "# Each game must have a player and a goal. # Use game.spawnPlayerXY("captain", …" at bounding box center [488, 111] width 169 height 192
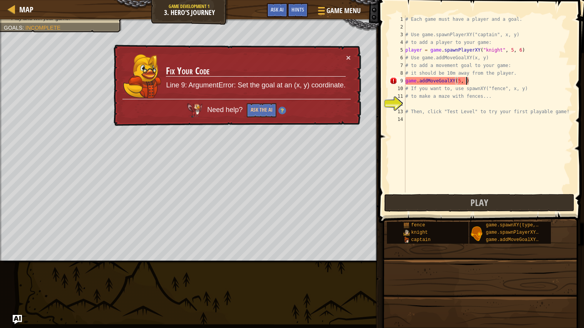
scroll to position [3, 5]
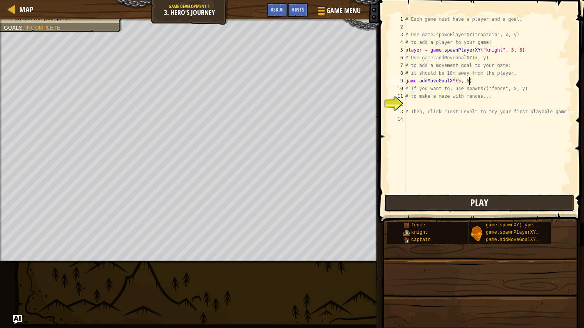
click at [457, 198] on button "Play" at bounding box center [479, 203] width 190 height 18
click at [470, 81] on div "# Each game must have a player and a goal. # Use game.spawnPlayerXY("captain", …" at bounding box center [488, 111] width 169 height 192
click at [466, 81] on div "# Each game must have a player and a goal. # Use game.spawnPlayerXY("captain", …" at bounding box center [488, 111] width 169 height 192
click at [459, 82] on div "# Each game must have a player and a goal. # Use game.spawnPlayerXY("captain", …" at bounding box center [488, 111] width 169 height 192
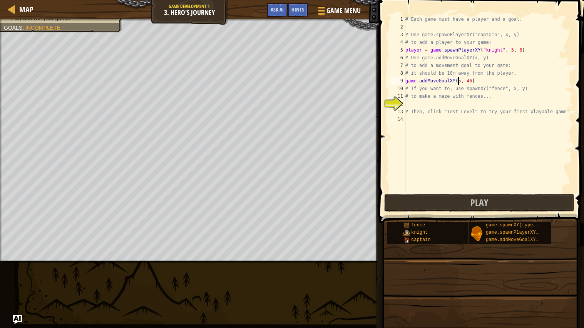
click at [462, 82] on div "# Each game must have a player and a goal. # Use game.spawnPlayerXY("captain", …" at bounding box center [488, 111] width 169 height 192
type textarea "game.addMoveGoalXY(54, 46)"
click at [432, 103] on div "# Each game must have a player and a goal. # Use game.spawnPlayerXY("captain", …" at bounding box center [488, 111] width 169 height 192
type textarea "f"
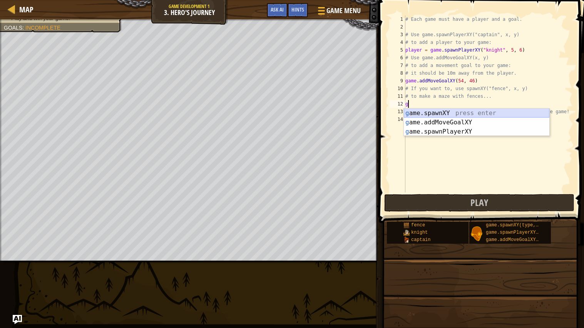
click at [439, 113] on div "g ame.spawnXY press enter g ame.addMoveGoalXY press enter g ame.spawnPlayerXY p…" at bounding box center [476, 132] width 145 height 46
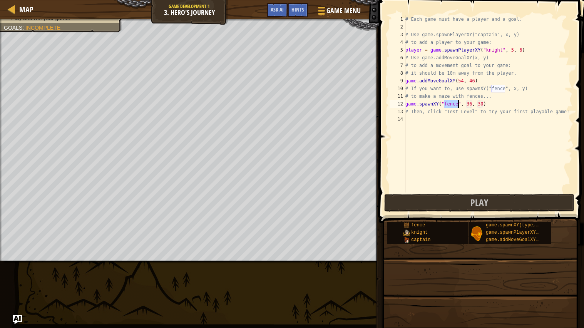
click at [472, 104] on div "# Each game must have a player and a goal. # Use game.spawnPlayerXY("captain", …" at bounding box center [488, 111] width 169 height 192
click at [479, 104] on div "# Each game must have a player and a goal. # Use game.spawnPlayerXY("captain", …" at bounding box center [488, 111] width 169 height 192
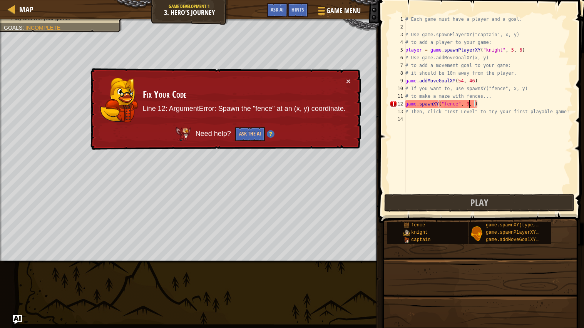
click at [468, 107] on div "# Each game must have a player and a goal. # Use game.spawnPlayerXY("captain", …" at bounding box center [488, 111] width 169 height 192
click at [474, 105] on div "# Each game must have a player and a goal. # Use game.spawnPlayerXY("captain", …" at bounding box center [488, 111] width 169 height 192
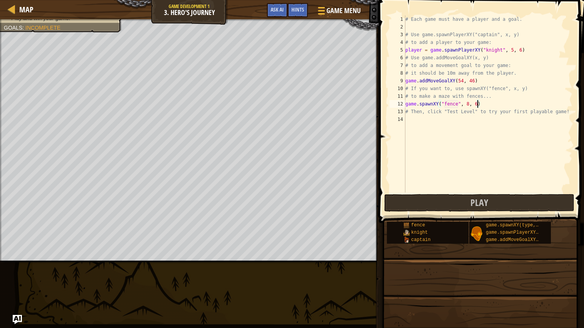
click at [468, 105] on div "# Each game must have a player and a goal. # Use game.spawnPlayerXY("captain", …" at bounding box center [488, 111] width 169 height 192
type textarea "game.spawnXY("fence", 11, 6)"
click at [490, 102] on div "# Each game must have a player and a goal. # Use game.spawnPlayerXY("captain", …" at bounding box center [488, 111] width 169 height 192
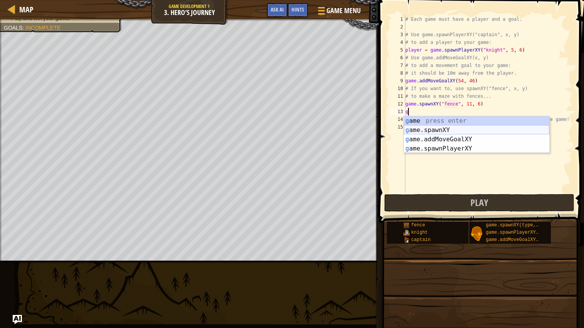
click at [473, 131] on div "g ame press enter g ame.spawnXY press enter g ame.addMoveGoalXY press enter g a…" at bounding box center [476, 143] width 145 height 55
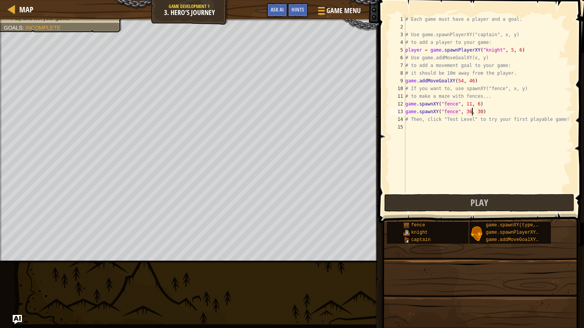
click at [472, 115] on div "# Each game must have a player and a goal. # Use game.spawnPlayerXY("captain", …" at bounding box center [488, 111] width 169 height 192
click at [483, 114] on div "# Each game must have a player and a goal. # Use game.spawnPlayerXY("captain", …" at bounding box center [488, 111] width 169 height 192
type textarea "game.spawnXY("fence", 11, 10)"
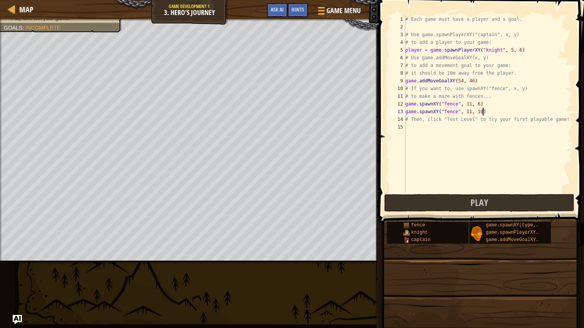
click at [488, 112] on div "# Each game must have a player and a goal. # Use game.spawnPlayerXY("captain", …" at bounding box center [488, 111] width 169 height 192
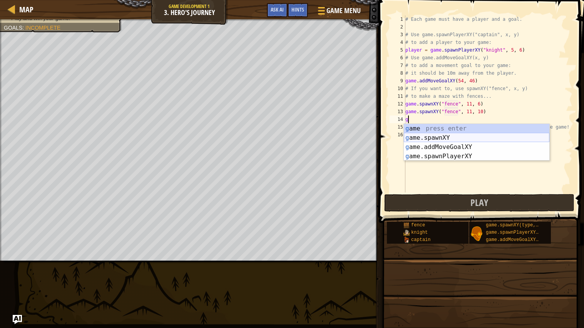
click at [432, 138] on div "g ame press enter g ame.spawnXY press enter g ame.addMoveGoalXY press enter g a…" at bounding box center [476, 151] width 145 height 55
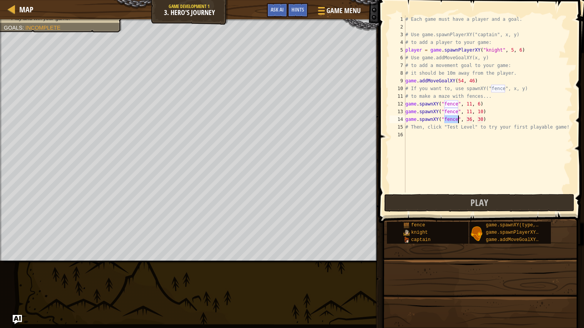
click at [471, 120] on div "# Each game must have a player and a goal. # Use game.spawnPlayerXY("captain", …" at bounding box center [488, 111] width 169 height 192
click at [467, 120] on div "# Each game must have a player and a goal. # Use game.spawnPlayerXY("captain", …" at bounding box center [488, 111] width 169 height 192
click at [483, 119] on div "# Each game must have a player and a goal. # Use game.spawnPlayerXY("captain", …" at bounding box center [488, 111] width 169 height 192
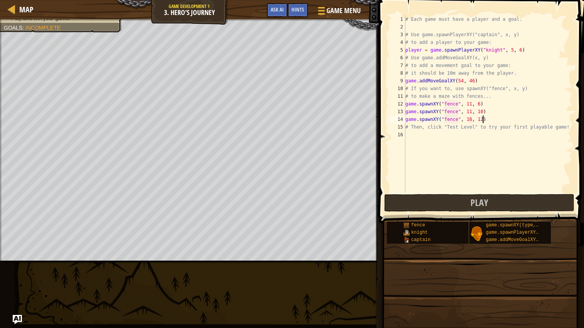
click at [472, 120] on div "# Each game must have a player and a goal. # Use game.spawnPlayerXY("captain", …" at bounding box center [488, 111] width 169 height 192
click at [482, 120] on div "# Each game must have a player and a goal. # Use game.spawnPlayerXY("captain", …" at bounding box center [488, 111] width 169 height 192
type textarea "game.spawnXY("fence", 16, 10)"
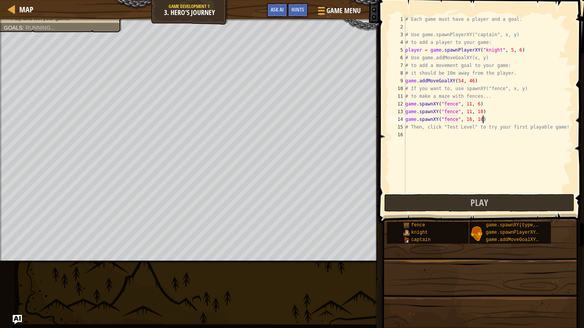
scroll to position [3, 6]
click at [488, 119] on div "# Each game must have a player and a goal. # Use game.spawnPlayerXY("captain", …" at bounding box center [488, 111] width 169 height 192
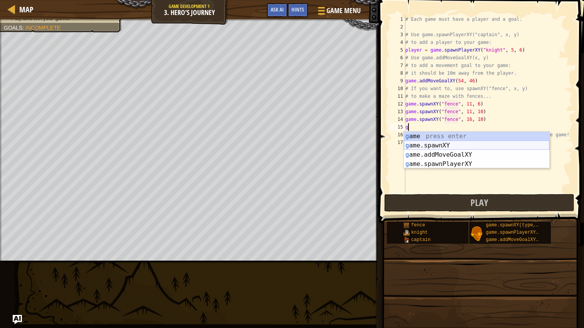
click at [444, 145] on div "g ame press enter g ame.spawnXY press enter g ame.addMoveGoalXY press enter g a…" at bounding box center [476, 159] width 145 height 55
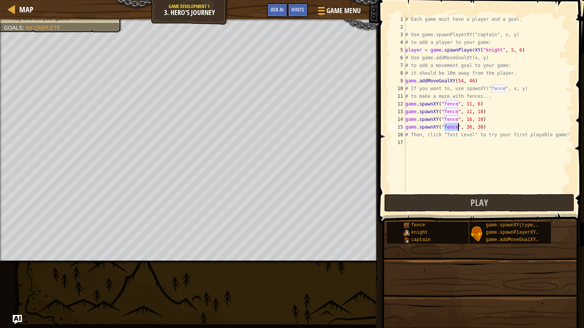
click at [473, 129] on div "# Each game must have a player and a goal. # Use game.spawnPlayerXY("captain", …" at bounding box center [488, 111] width 169 height 192
click at [483, 127] on div "# Each game must have a player and a goal. # Use game.spawnPlayerXY("captain", …" at bounding box center [488, 111] width 169 height 192
click at [471, 127] on div "# Each game must have a player and a goal. # Use game.spawnPlayerXY("captain", …" at bounding box center [488, 111] width 169 height 192
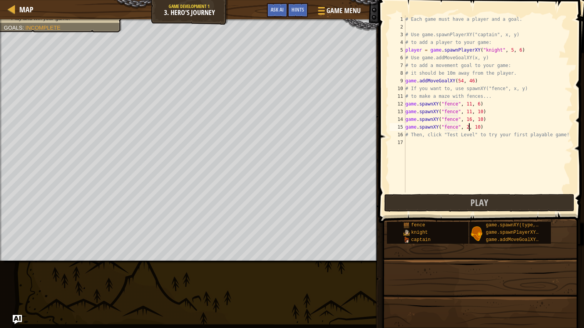
scroll to position [3, 5]
click at [464, 81] on div "# Each game must have a player and a goal. # Use game.spawnPlayerXY("captain", …" at bounding box center [488, 111] width 169 height 192
click at [492, 127] on div "# Each game must have a player and a goal. # Use game.spawnPlayerXY("captain", …" at bounding box center [488, 111] width 169 height 192
type textarea "game.spawnXY("fence", 21, 10)"
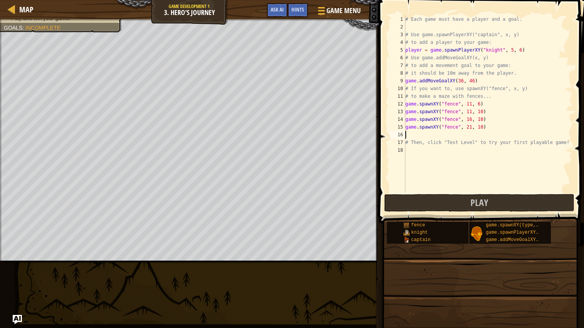
scroll to position [3, 0]
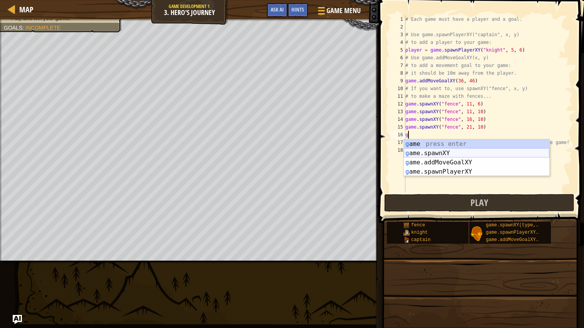
click at [471, 152] on div "g ame press enter g ame.spawnXY press enter g ame.addMoveGoalXY press enter g a…" at bounding box center [476, 166] width 145 height 55
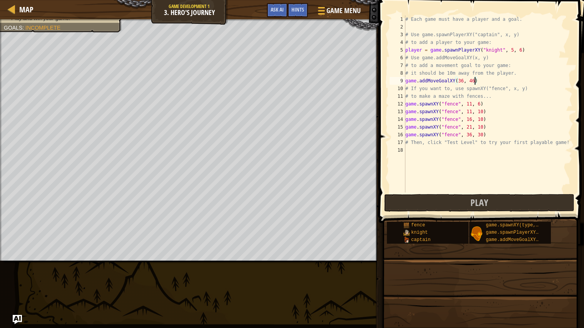
click at [474, 79] on div "# Each game must have a player and a goal. # Use game.spawnPlayerXY("captain", …" at bounding box center [488, 111] width 169 height 192
click at [488, 135] on div "# Each game must have a player and a goal. # Use game.spawnPlayerXY("captain", …" at bounding box center [488, 111] width 169 height 192
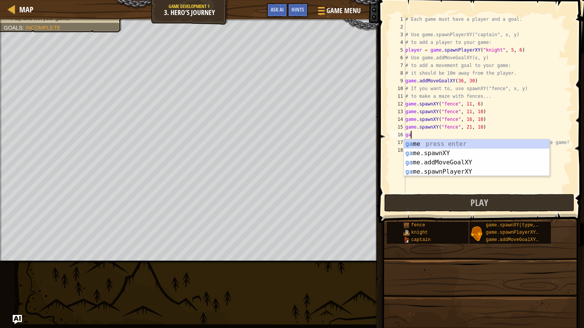
scroll to position [3, 0]
type textarea "g"
type textarea "game.spawnXY("fence", 21, 10)"
